Goal: Information Seeking & Learning: Learn about a topic

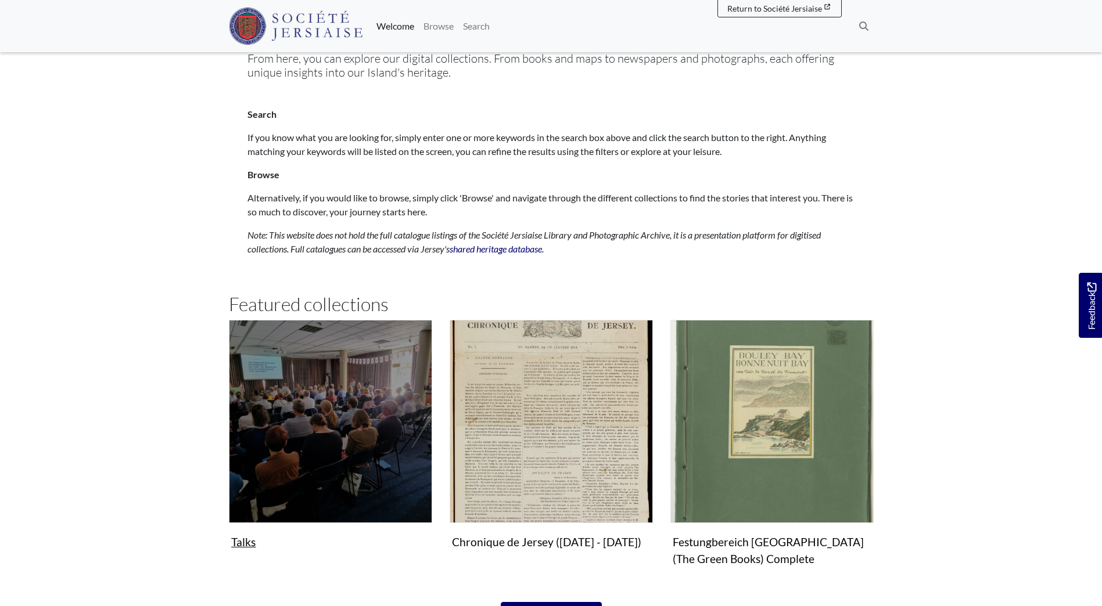
scroll to position [581, 0]
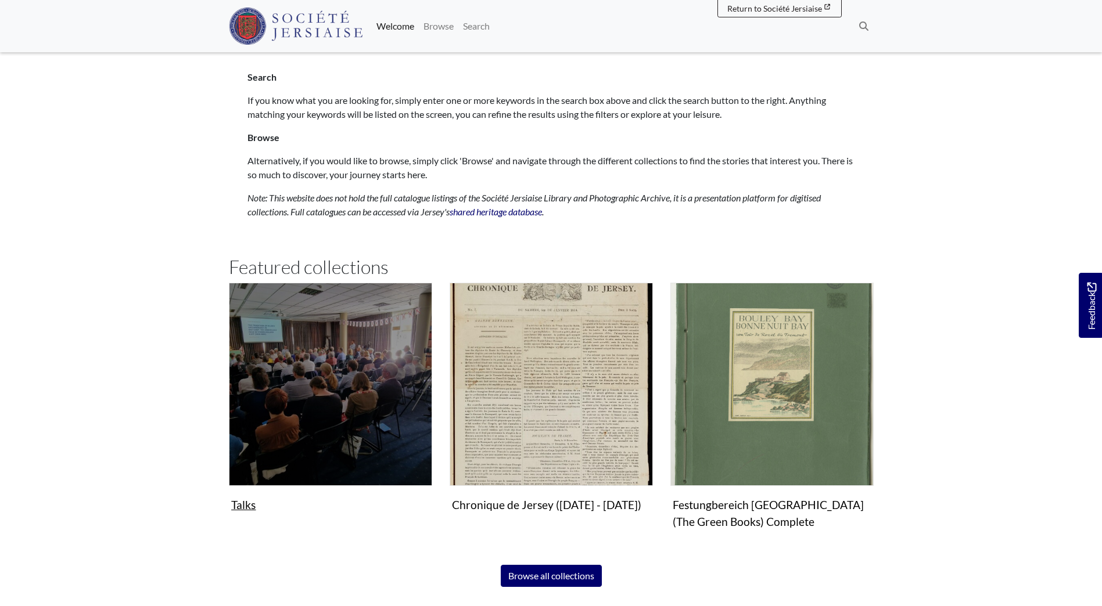
click at [304, 449] on img "Subcollection" at bounding box center [330, 384] width 203 height 203
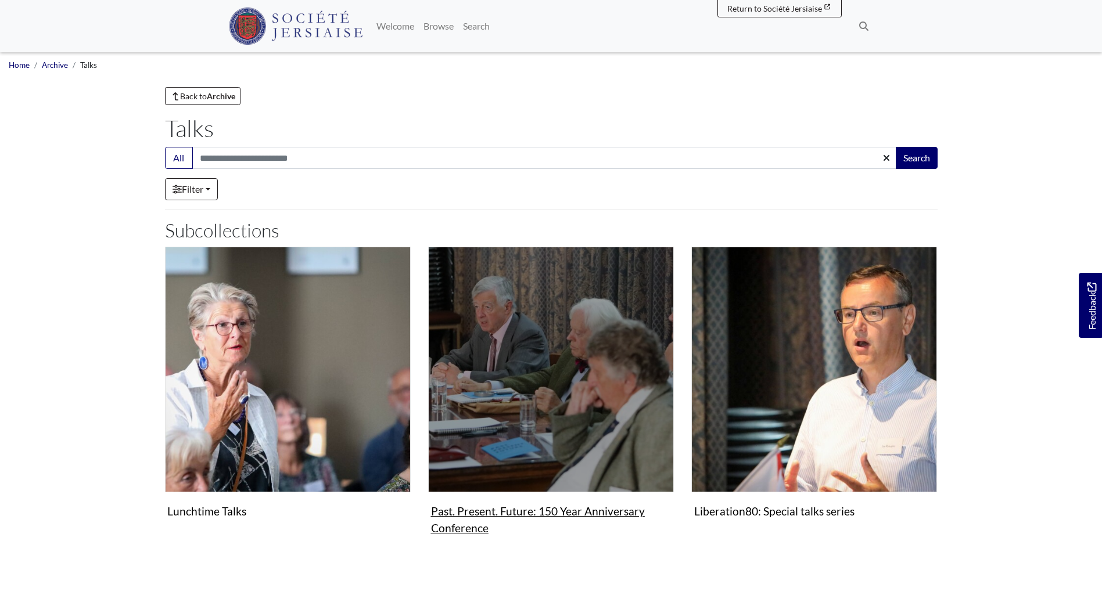
click at [606, 414] on img "Subcollection" at bounding box center [551, 370] width 246 height 246
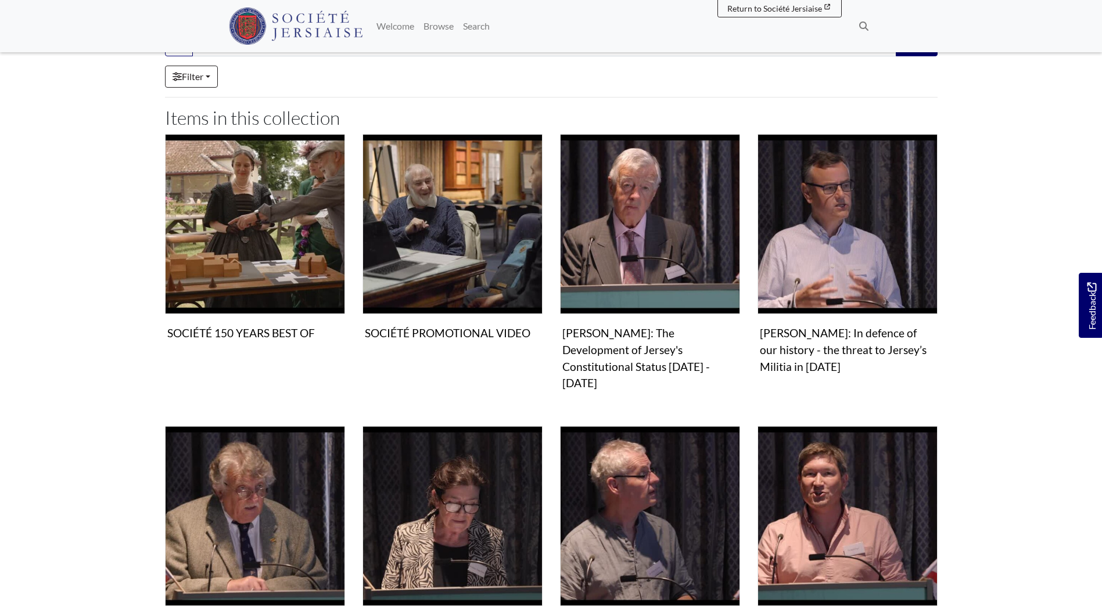
scroll to position [290, 0]
